Goal: Information Seeking & Learning: Learn about a topic

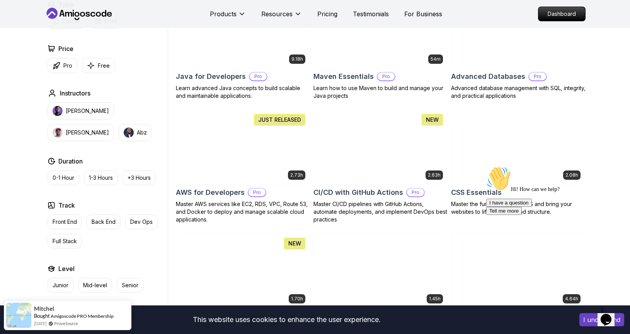
scroll to position [490, 0]
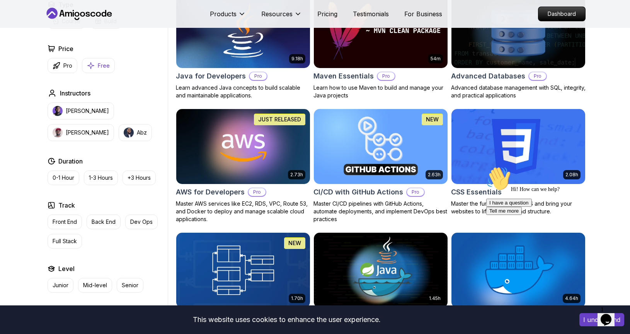
click at [107, 69] on p "Free" at bounding box center [104, 66] width 12 height 8
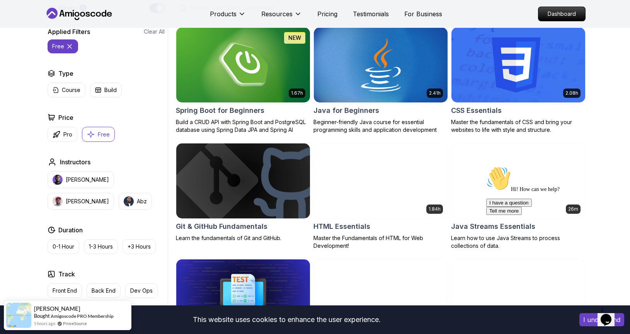
scroll to position [250, 0]
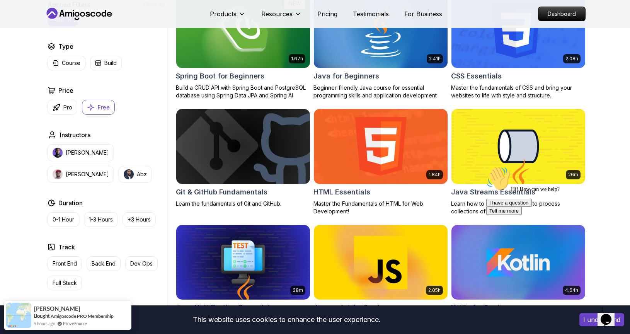
click at [381, 248] on img at bounding box center [381, 262] width 140 height 79
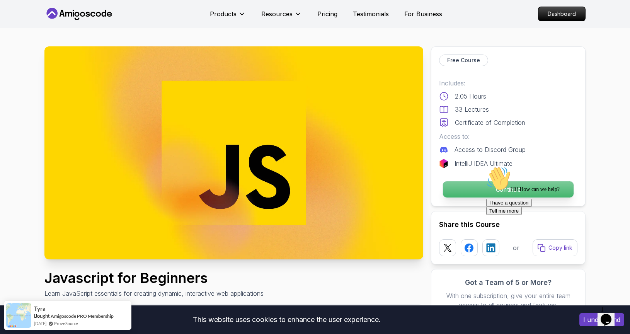
click at [458, 187] on p "Continue" at bounding box center [508, 189] width 131 height 16
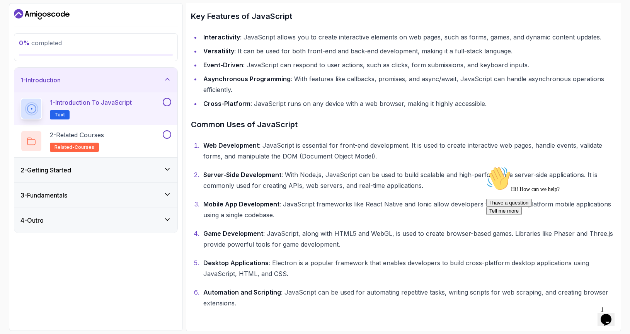
scroll to position [242, 0]
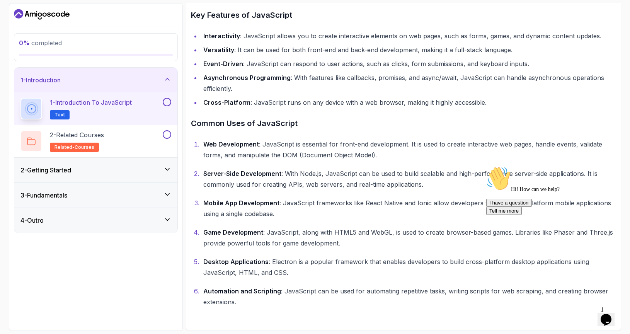
click at [487, 166] on icon "Chat attention grabber" at bounding box center [487, 166] width 0 height 0
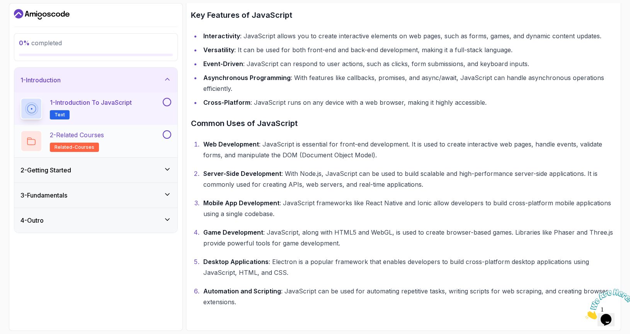
click at [121, 132] on div "2 - Related Courses related-courses" at bounding box center [90, 141] width 141 height 22
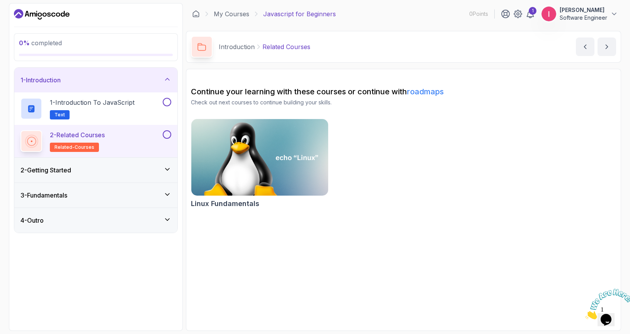
click at [105, 164] on div "2 - Getting Started" at bounding box center [95, 170] width 163 height 25
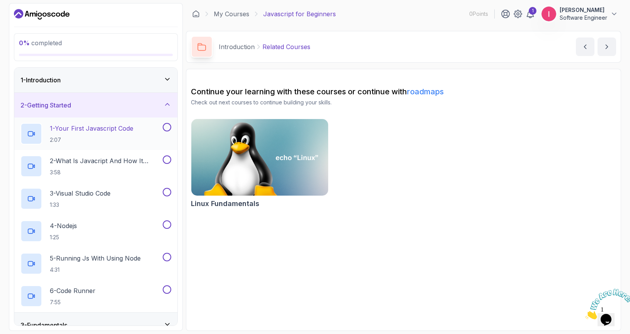
click at [125, 137] on p "2:07" at bounding box center [92, 140] width 84 height 8
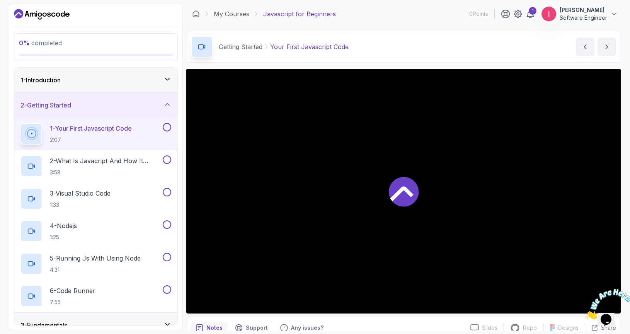
click at [362, 165] on div at bounding box center [404, 191] width 436 height 245
